Goal: Information Seeking & Learning: Learn about a topic

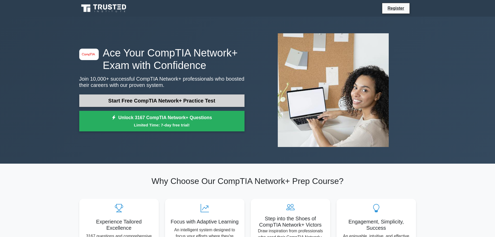
click at [135, 102] on link "Start Free CompTIA Network+ Practice Test" at bounding box center [161, 100] width 165 height 12
click at [167, 101] on link "Start Free CompTIA Network+ Practice Test" at bounding box center [161, 100] width 165 height 12
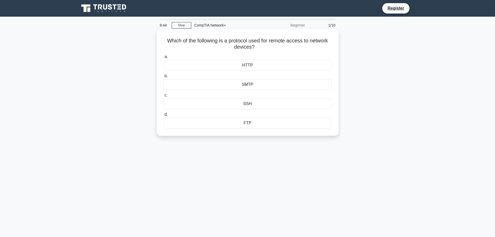
click at [257, 65] on div "HTTP" at bounding box center [247, 65] width 168 height 11
click at [163, 58] on input "a. HTTP" at bounding box center [163, 56] width 0 height 3
click at [248, 103] on div "SSH" at bounding box center [247, 103] width 168 height 11
click at [163, 97] on input "c. SSH" at bounding box center [163, 95] width 0 height 3
